Goal: Transaction & Acquisition: Download file/media

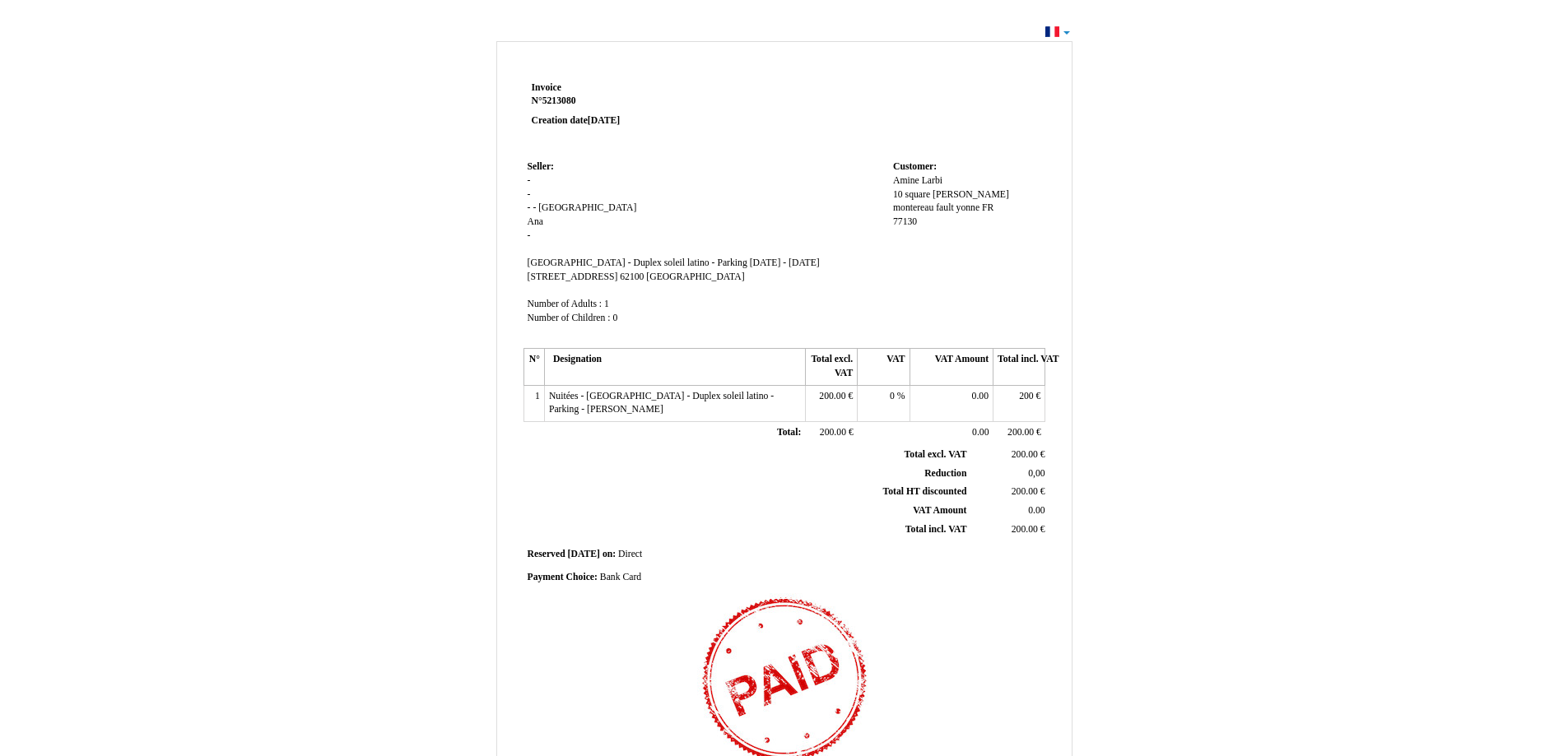
scroll to position [212, 0]
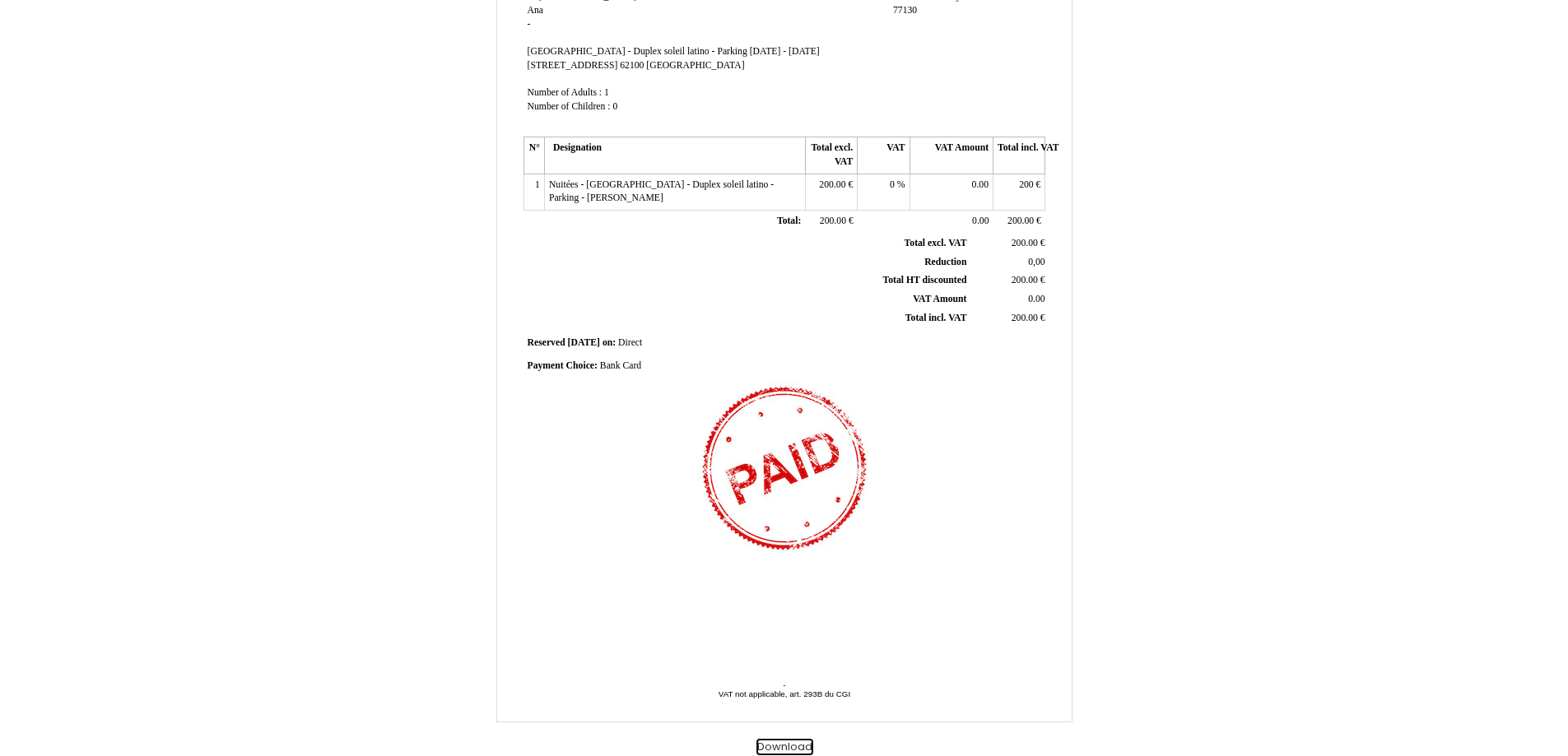
click at [775, 749] on button "Download" at bounding box center [785, 747] width 57 height 17
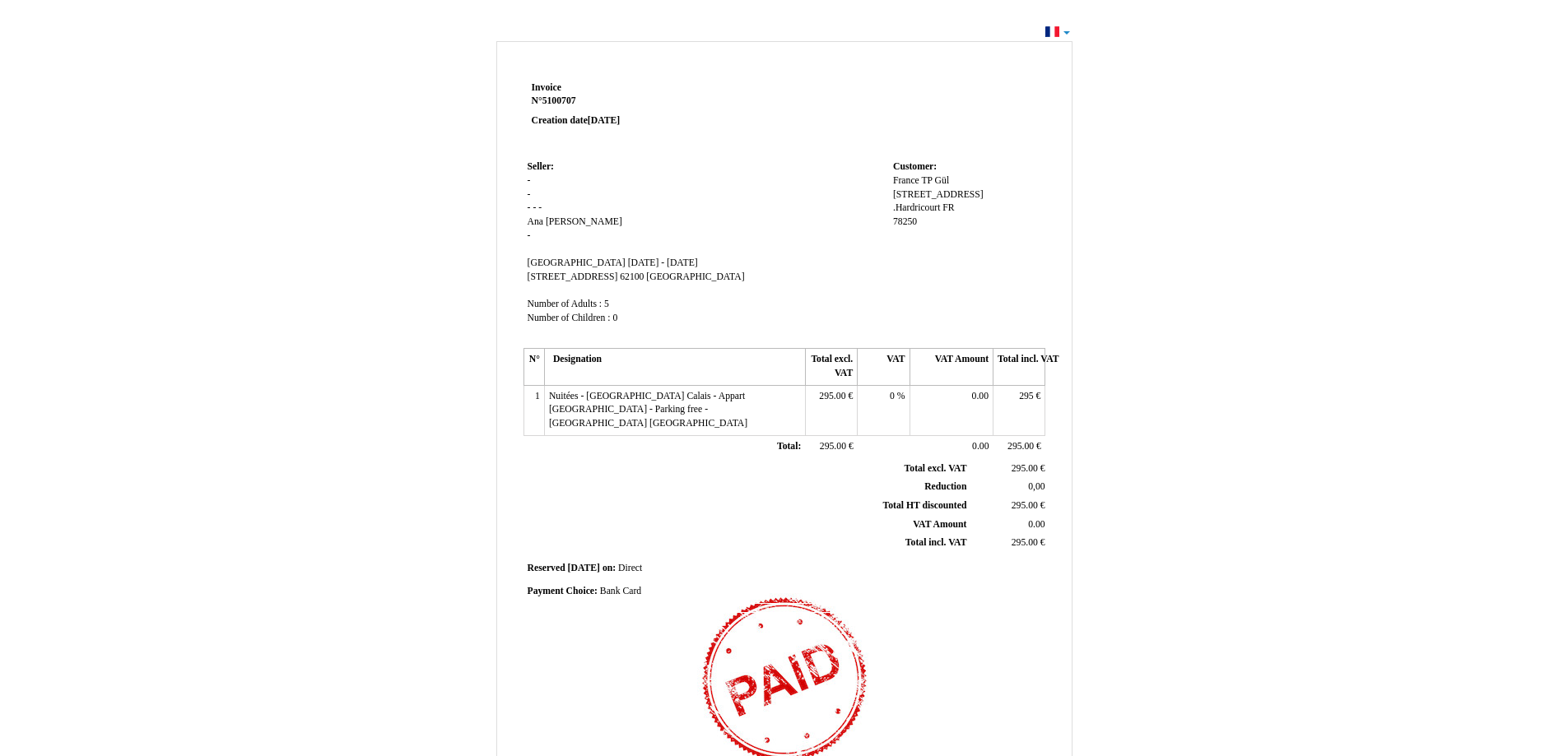
scroll to position [212, 0]
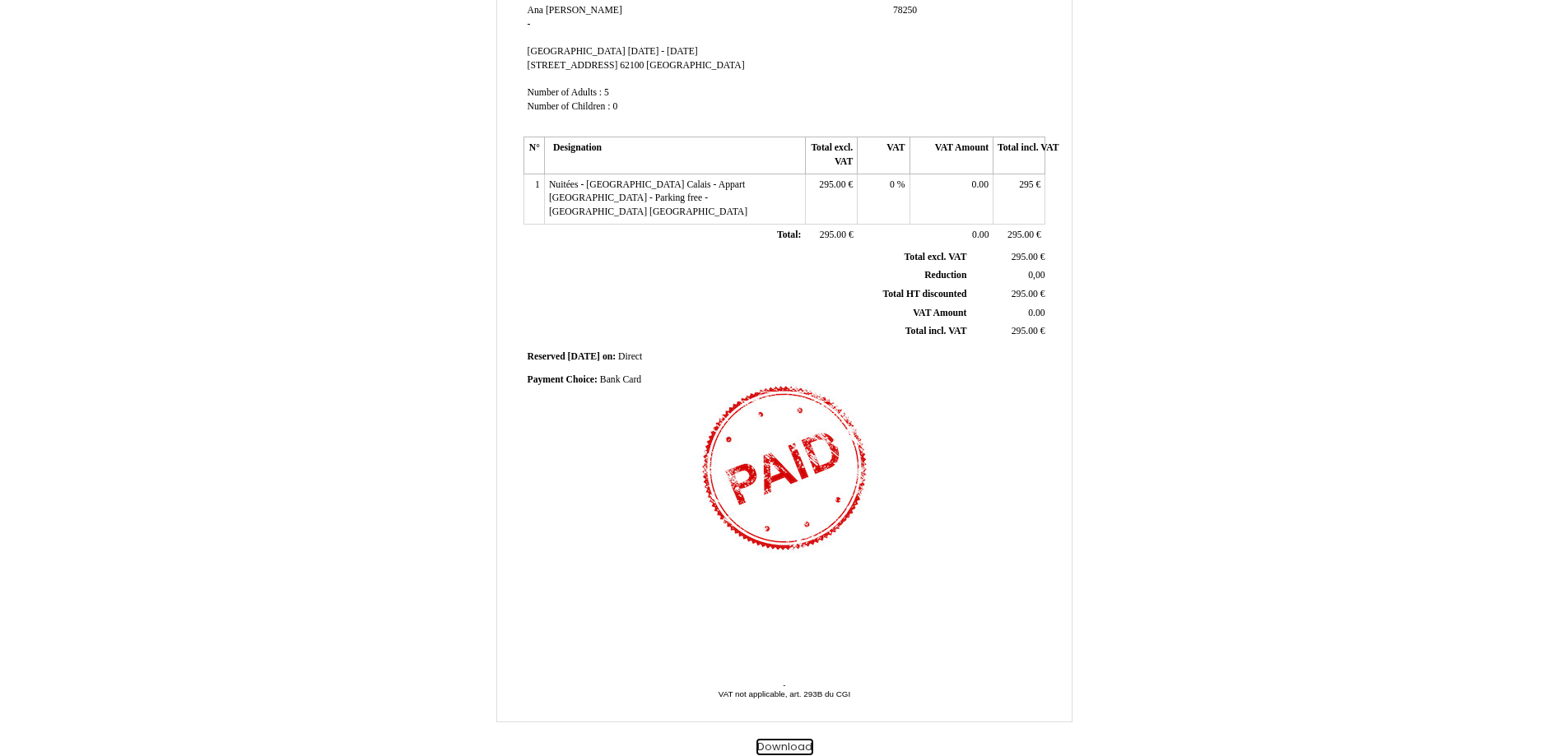
click at [773, 753] on button "Download" at bounding box center [785, 747] width 57 height 17
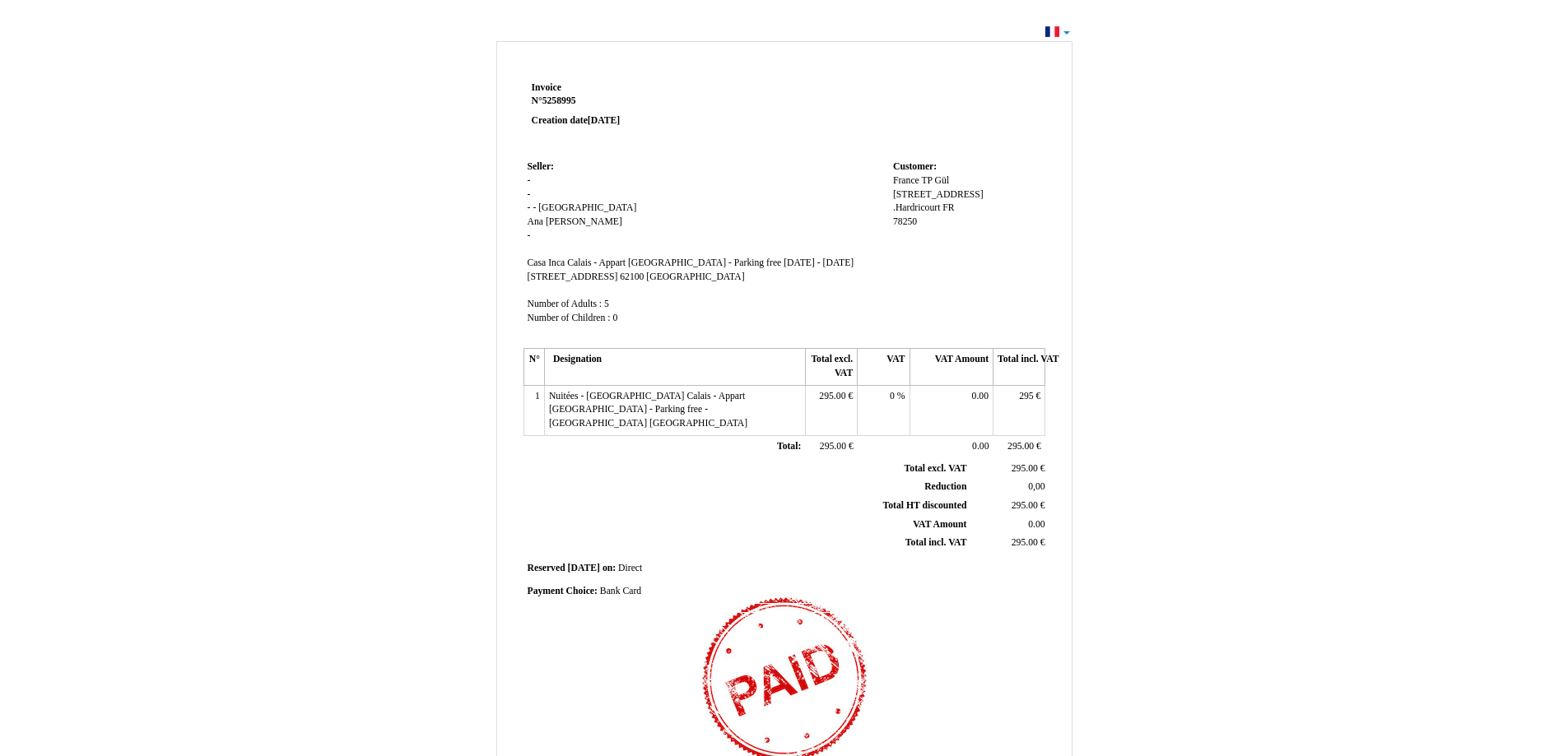
scroll to position [212, 0]
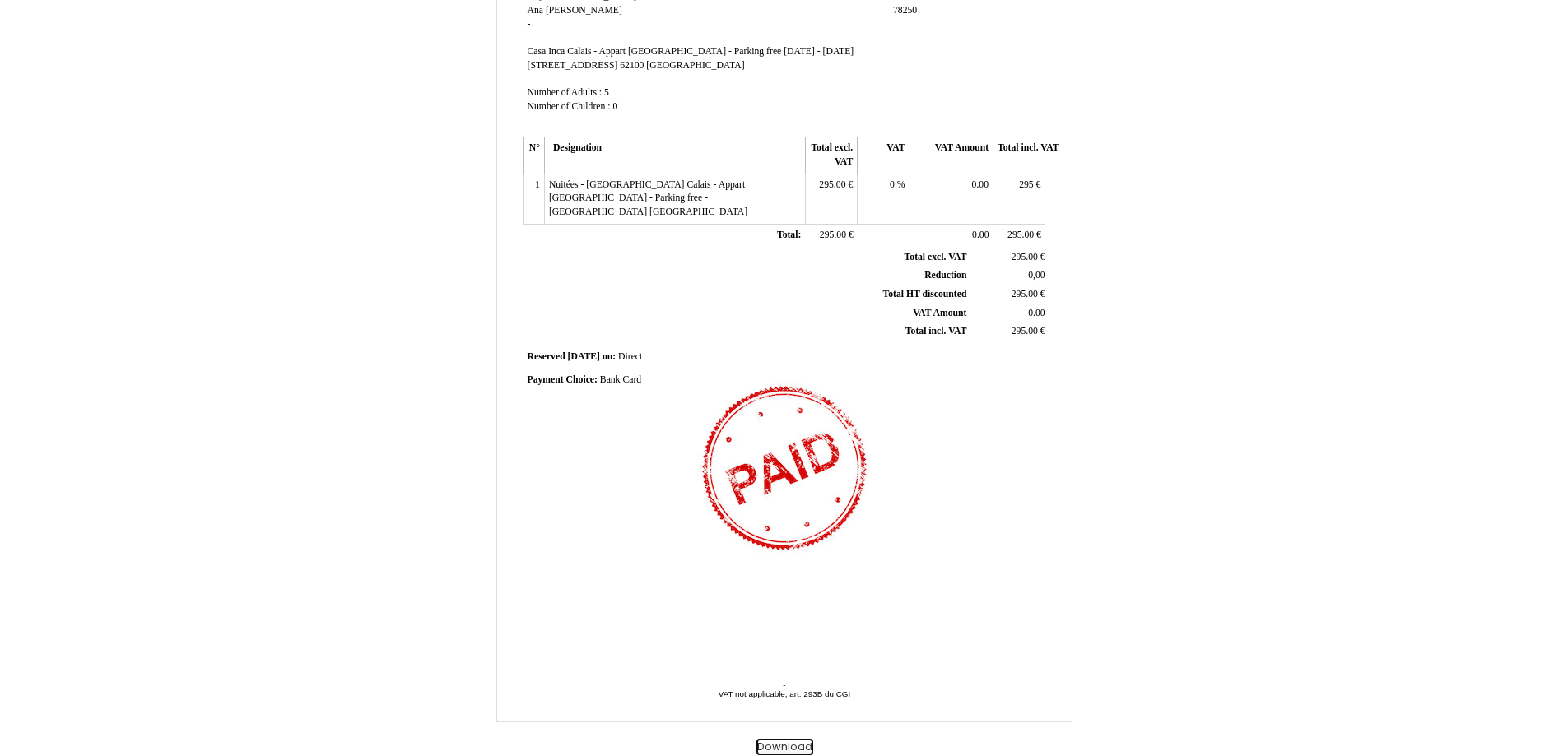
click at [771, 749] on button "Download" at bounding box center [785, 747] width 57 height 17
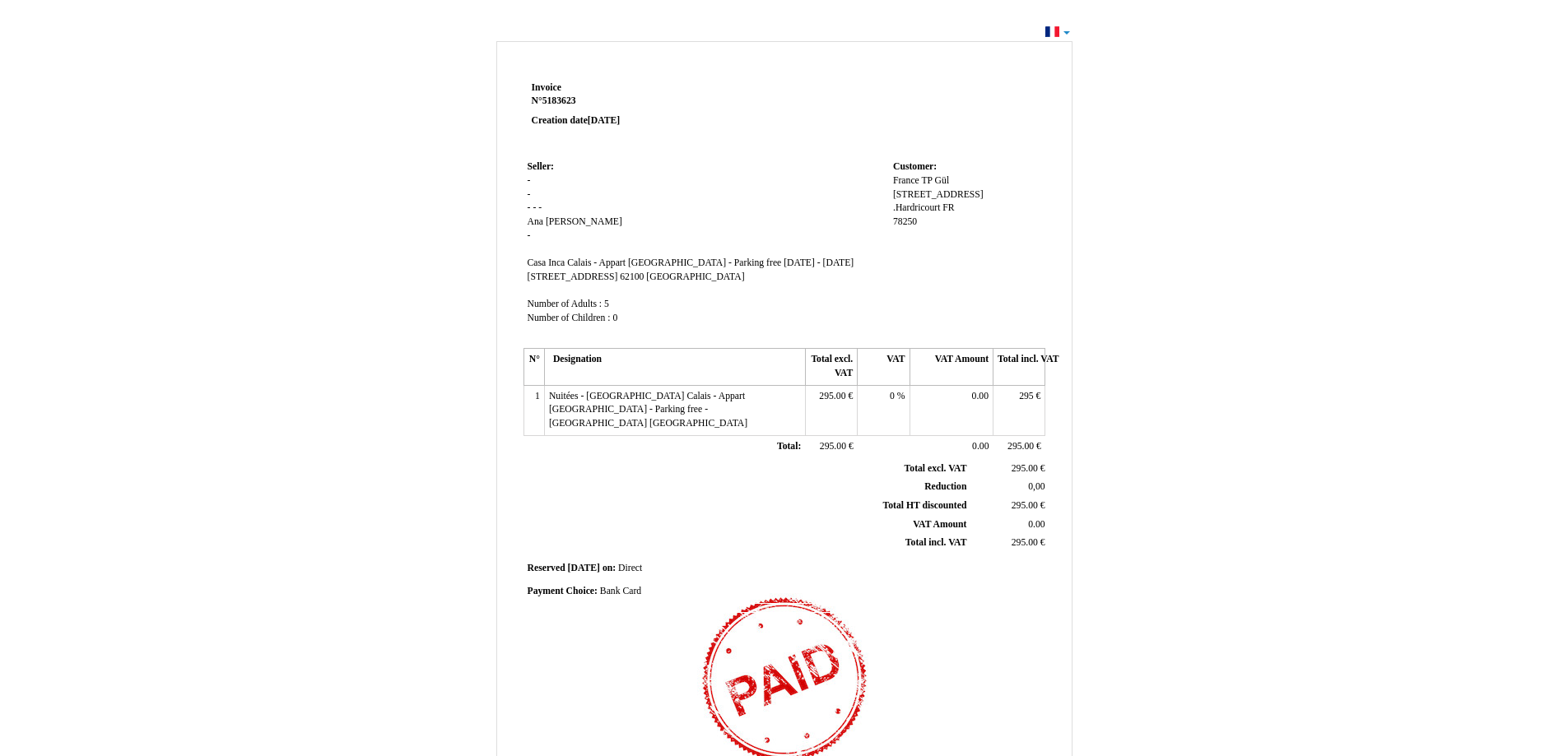
scroll to position [212, 0]
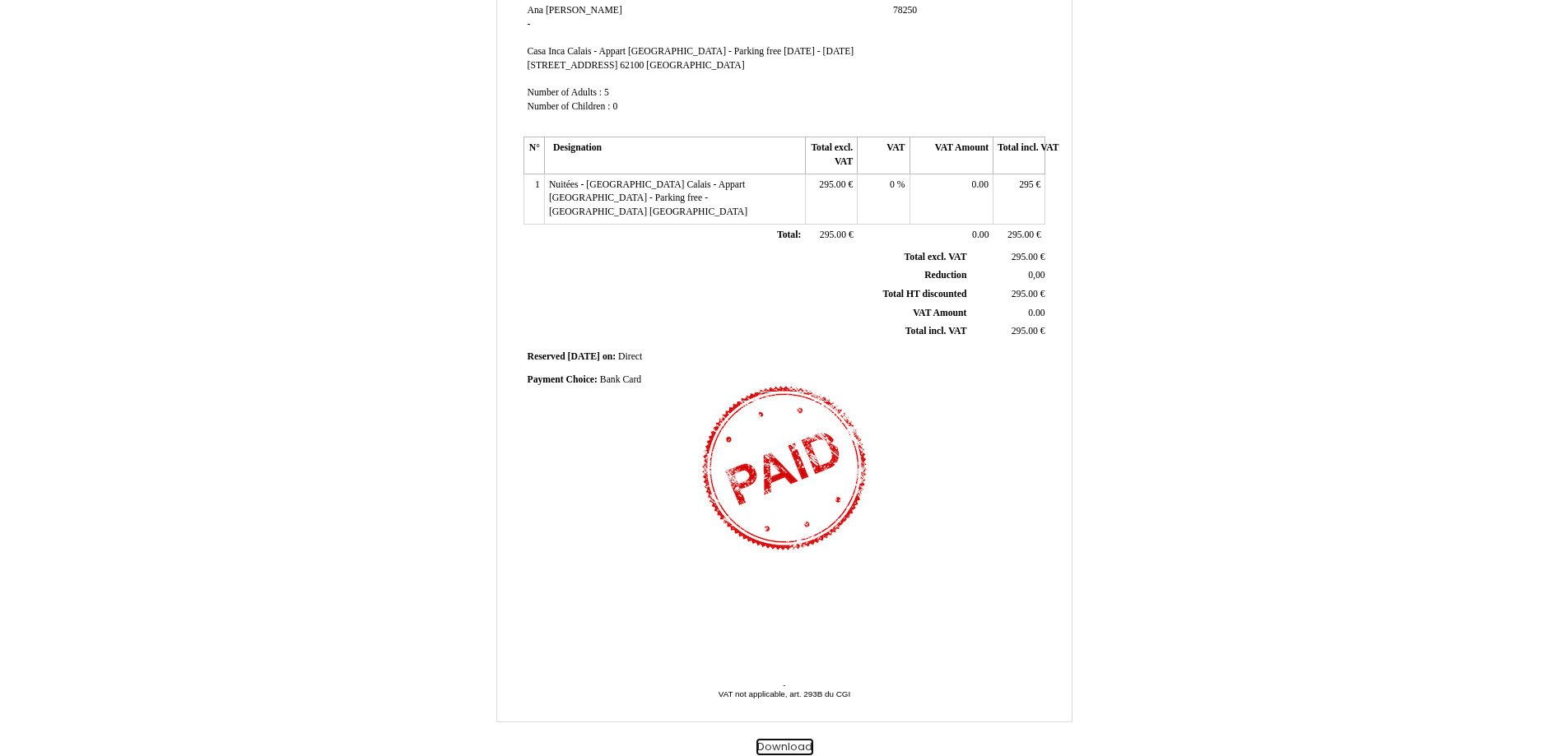
click at [797, 752] on button "Download" at bounding box center [785, 747] width 57 height 17
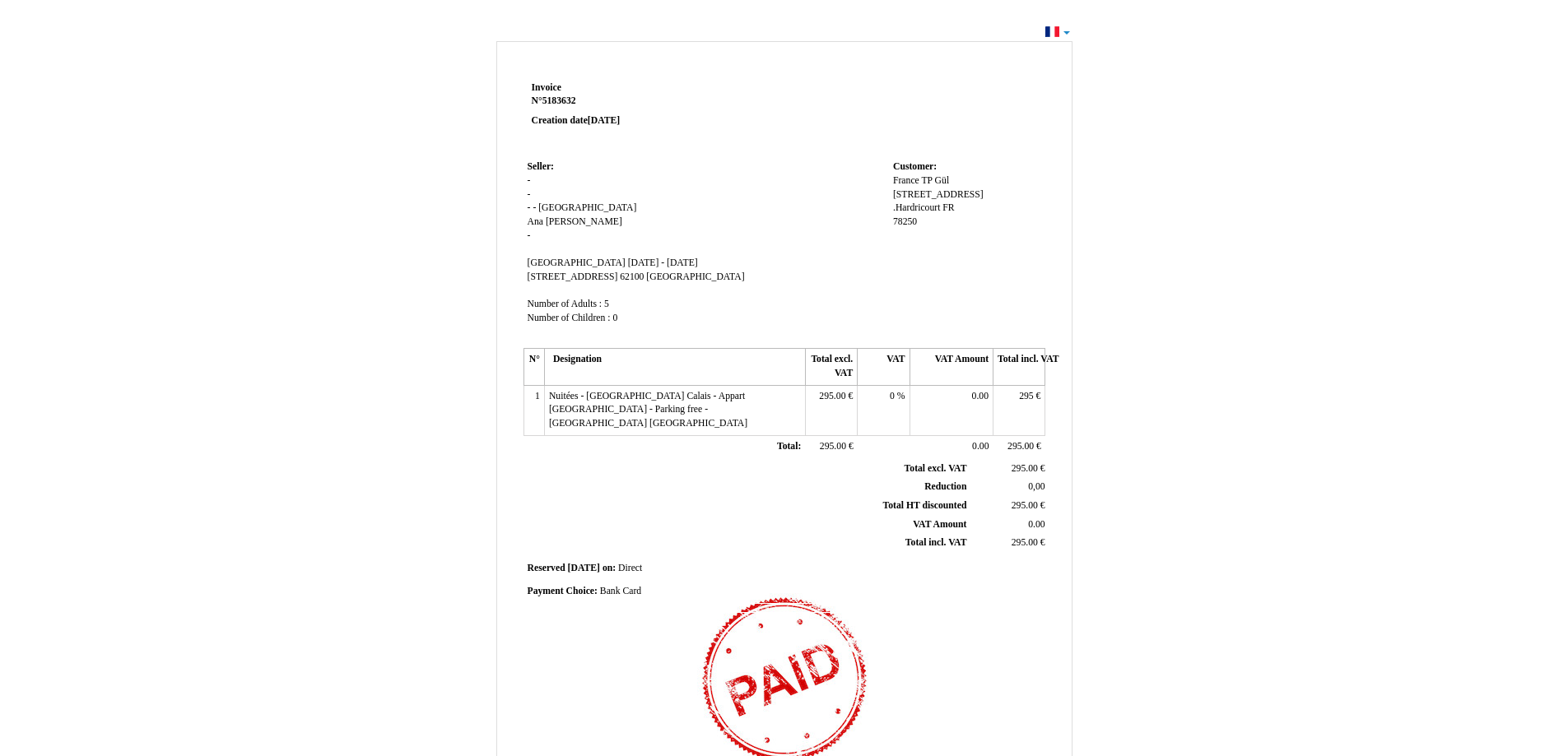
scroll to position [212, 0]
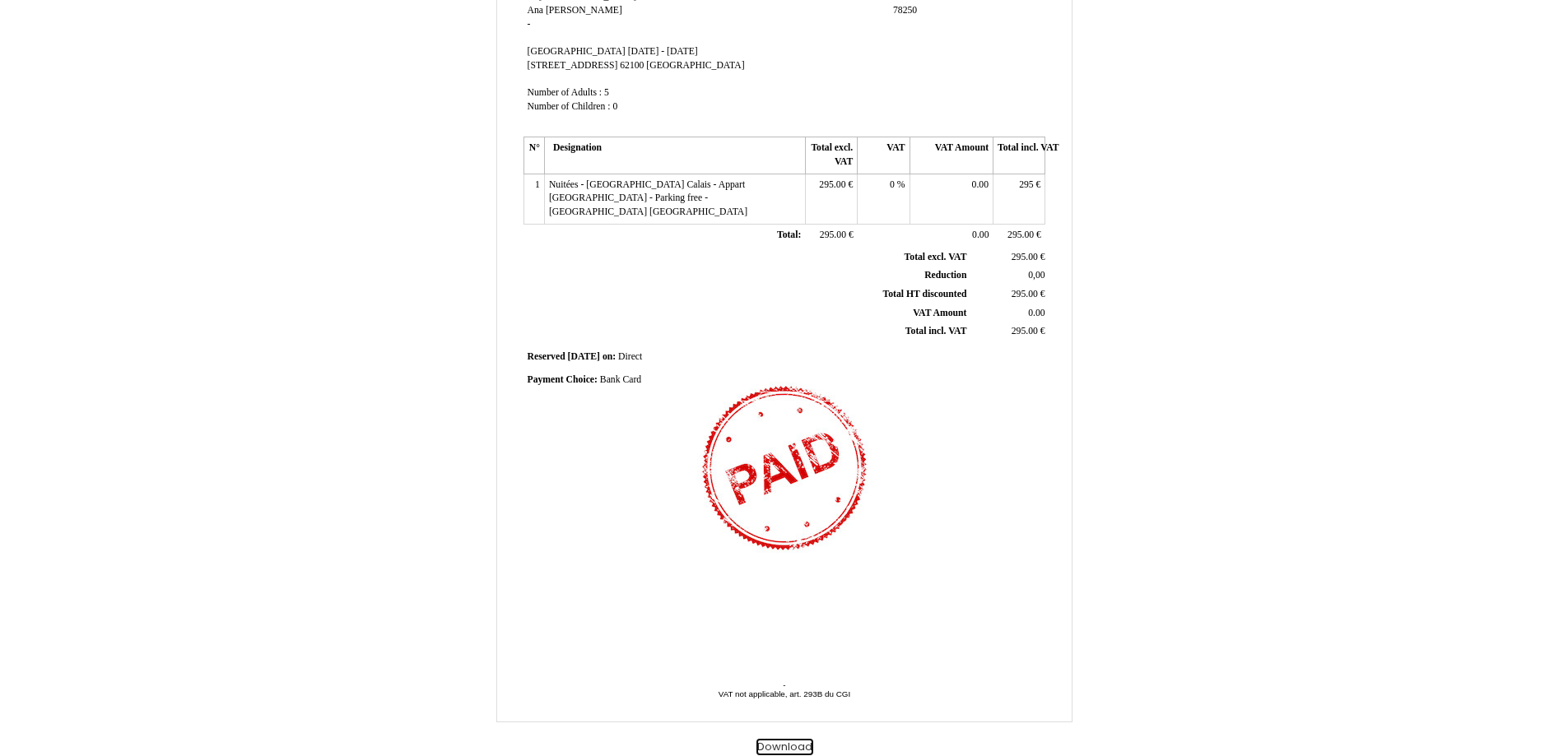
click at [763, 741] on button "Download" at bounding box center [785, 747] width 57 height 17
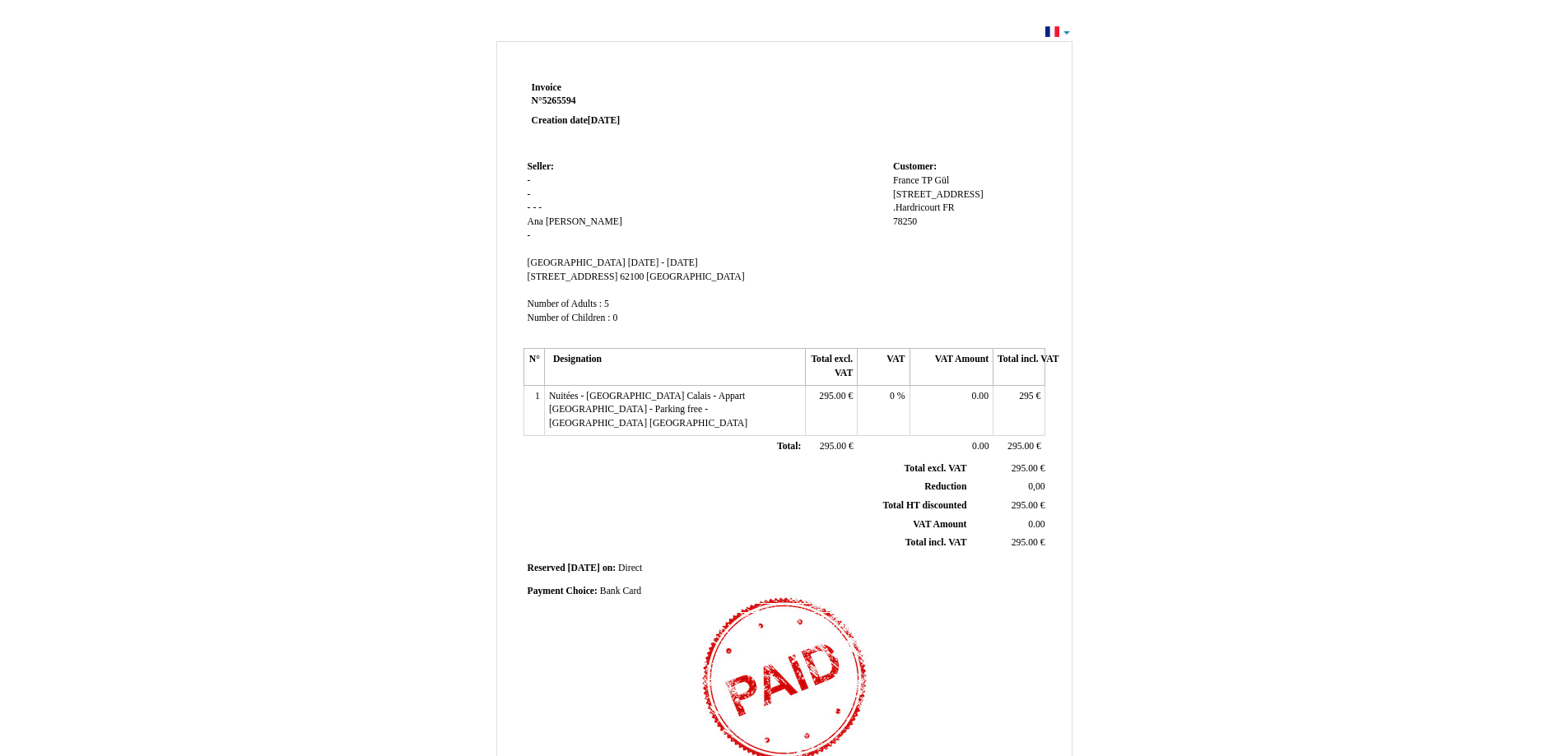
scroll to position [212, 0]
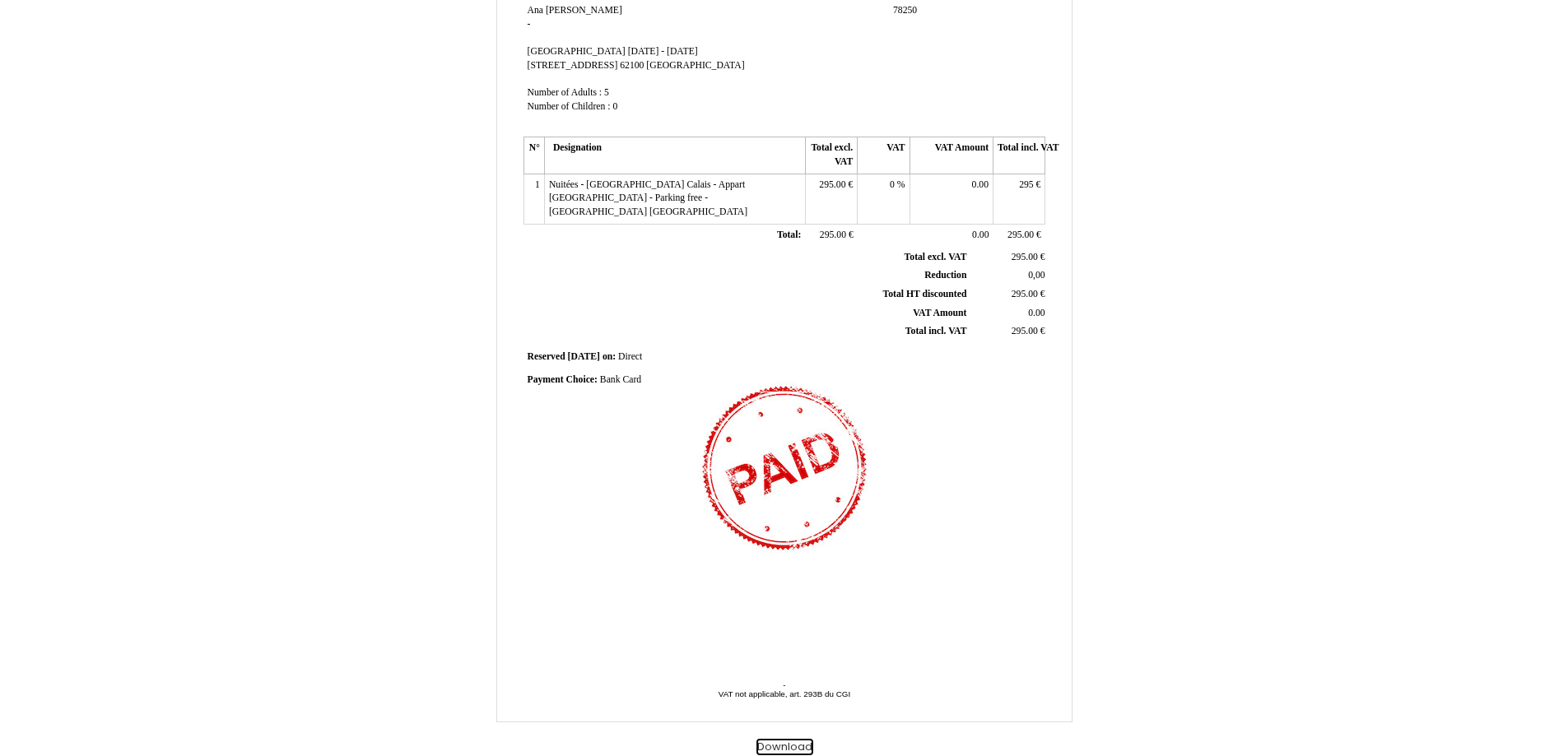
click at [792, 748] on button "Download" at bounding box center [785, 747] width 57 height 17
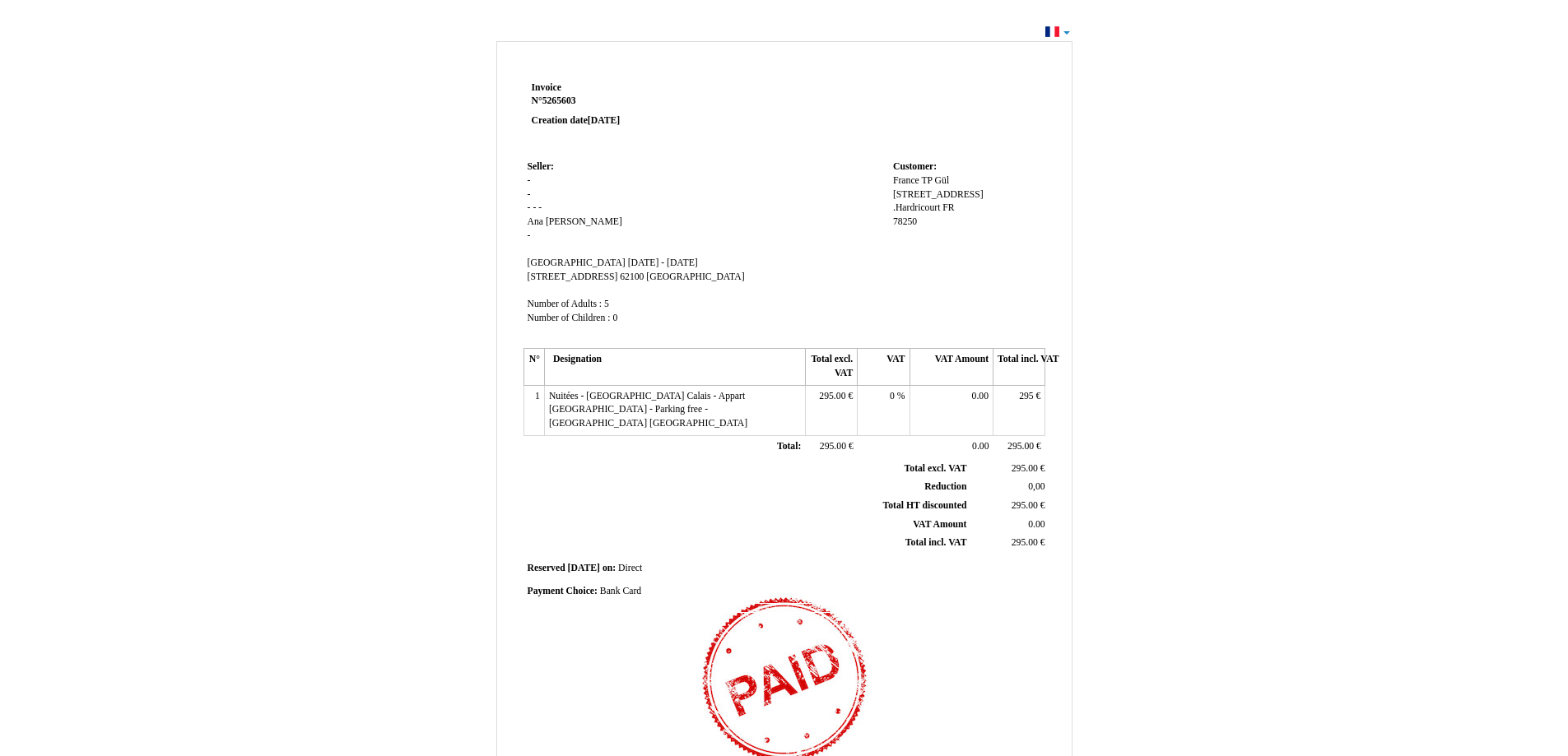
scroll to position [212, 0]
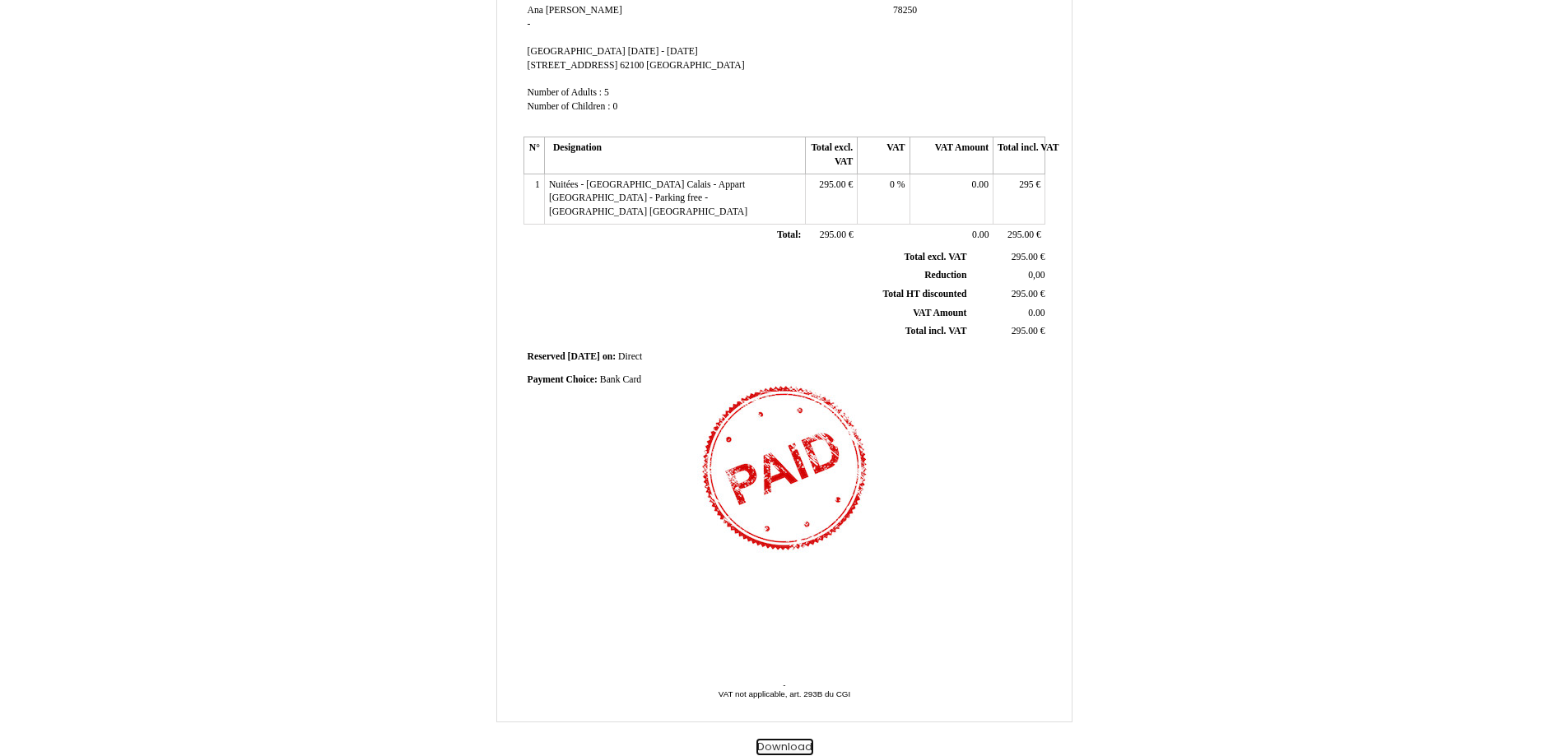
click at [782, 752] on button "Download" at bounding box center [785, 747] width 57 height 17
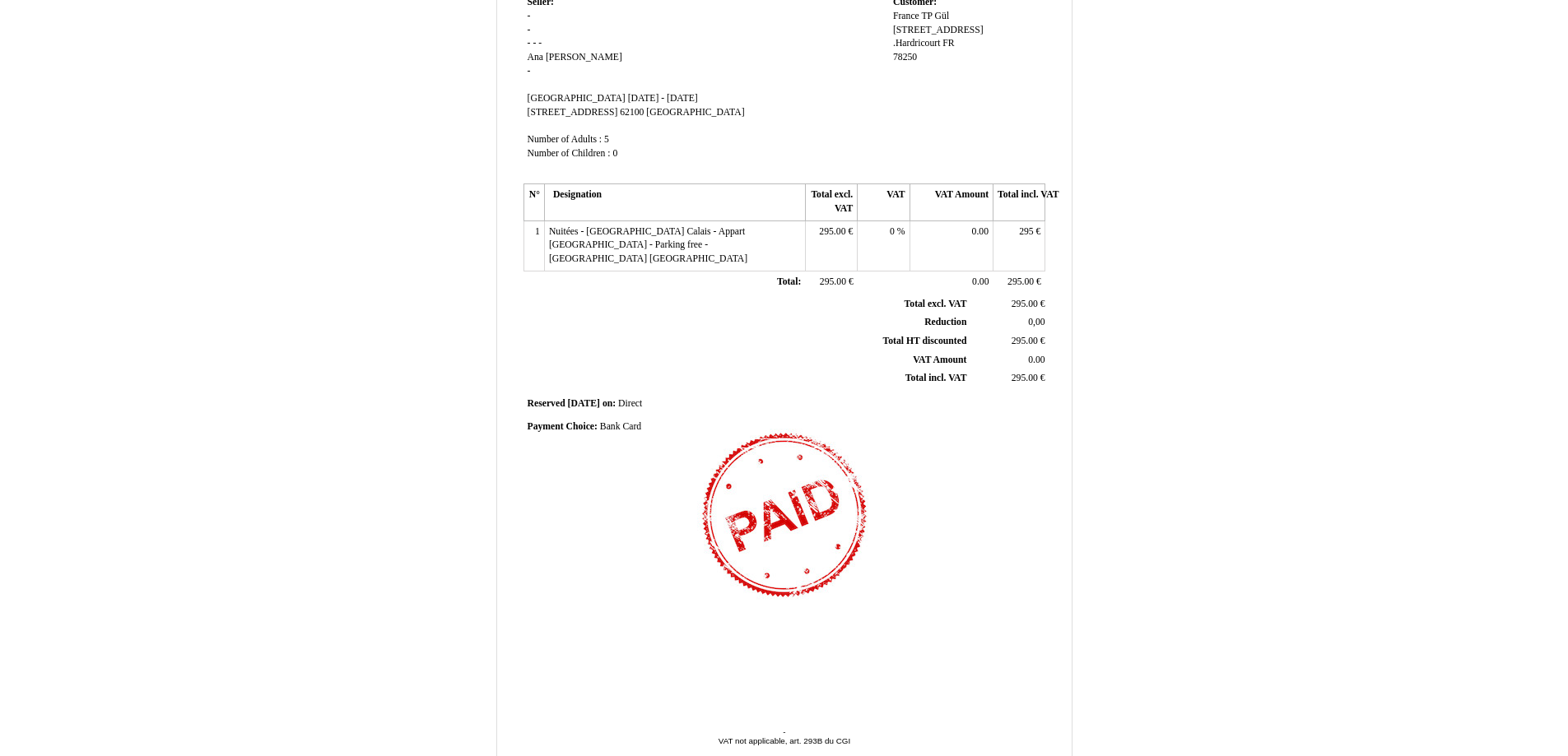
scroll to position [212, 0]
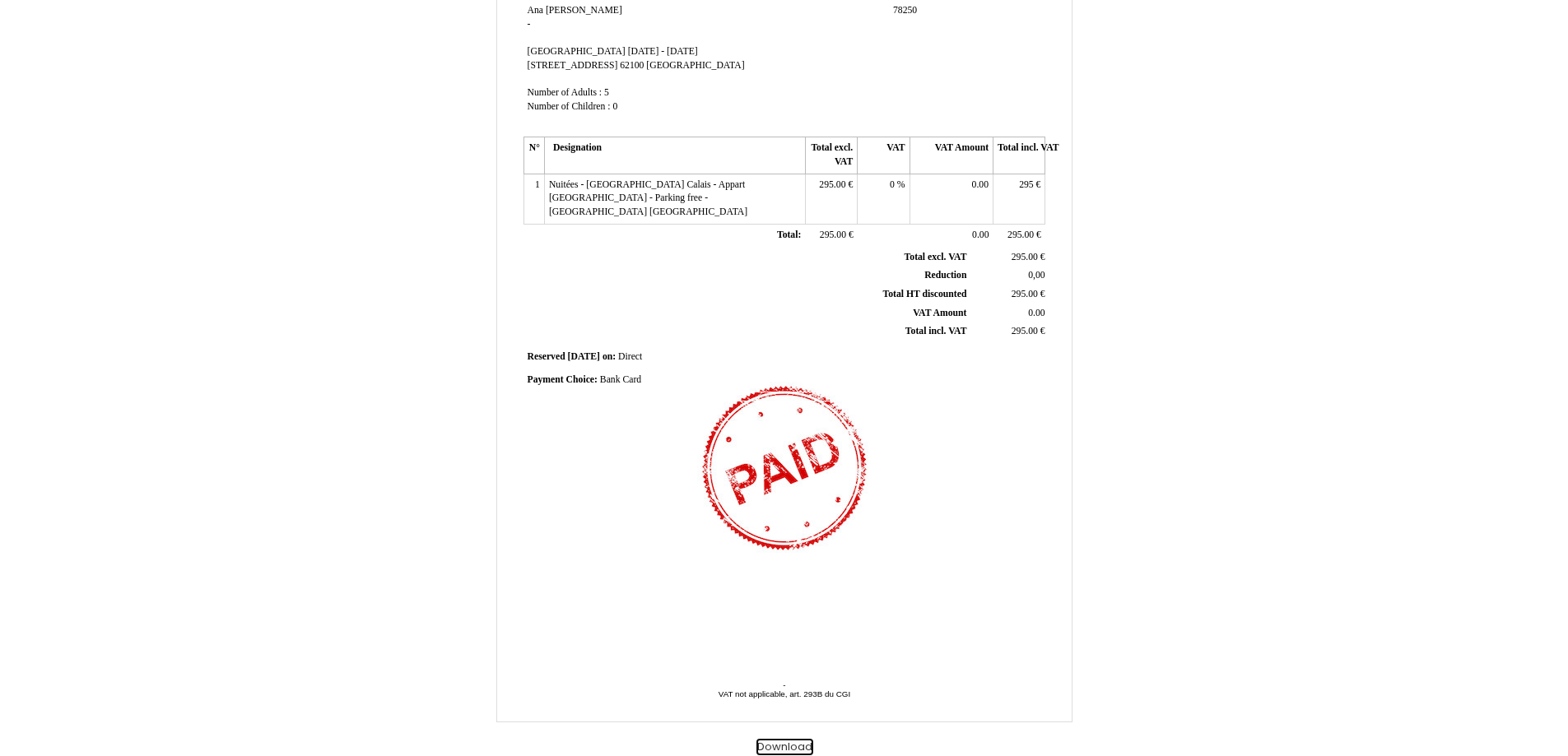
click at [786, 741] on button "Download" at bounding box center [785, 747] width 57 height 17
